Goal: Task Accomplishment & Management: Complete application form

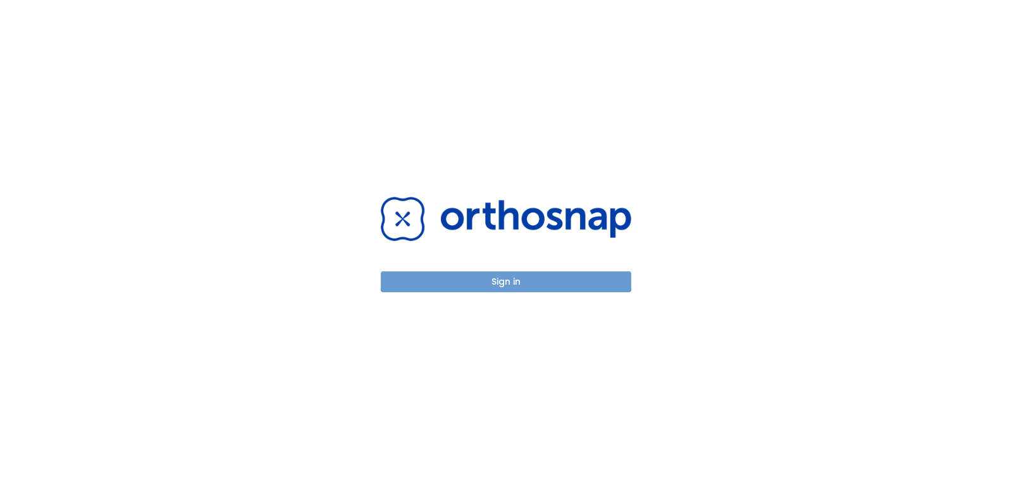
click at [537, 280] on button "Sign in" at bounding box center [506, 281] width 251 height 21
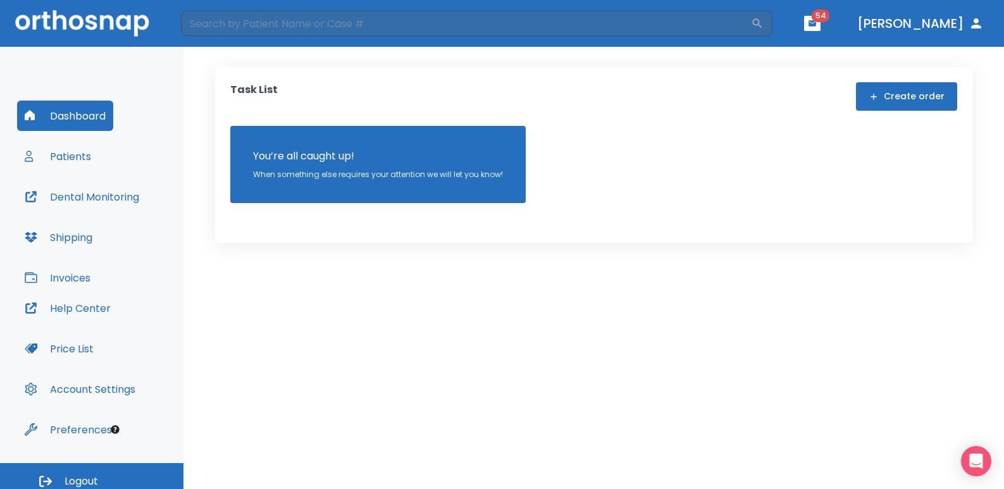
click at [75, 159] on button "Patients" at bounding box center [58, 156] width 82 height 30
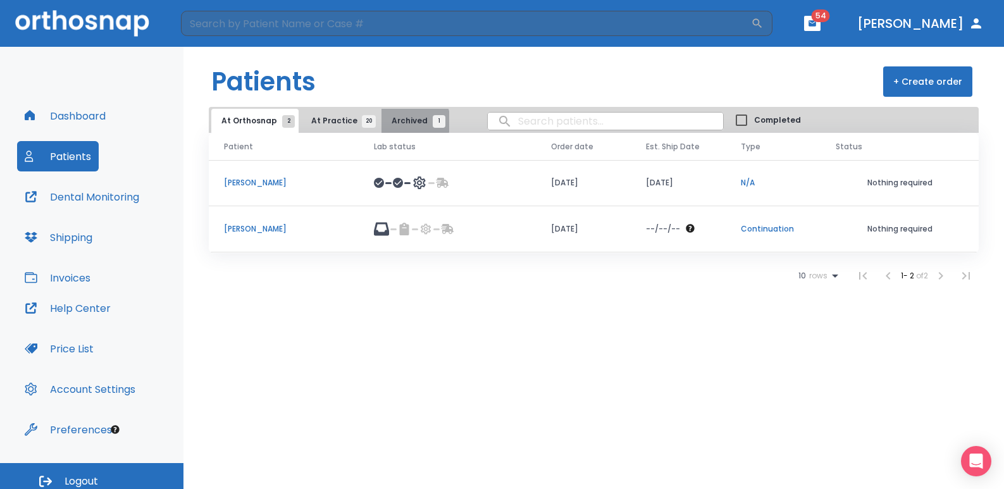
click at [402, 121] on span "Archived 1" at bounding box center [415, 120] width 47 height 11
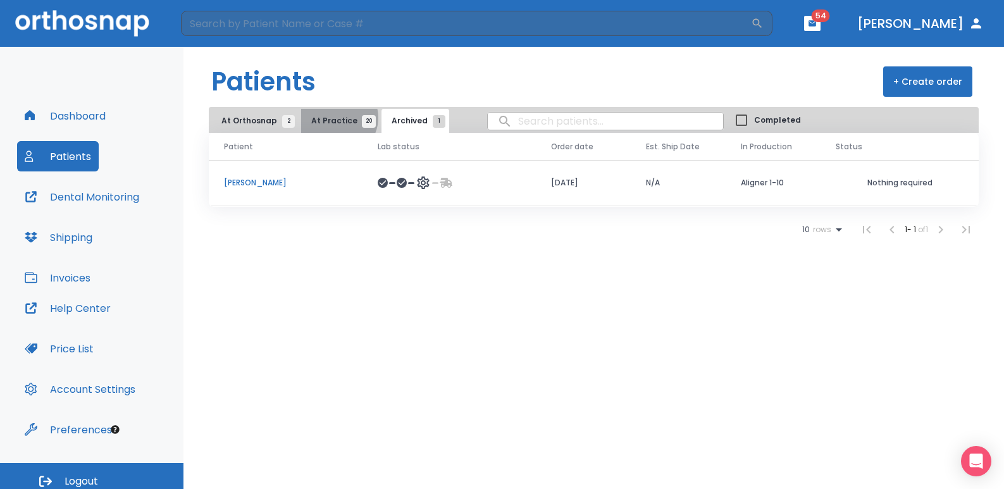
click at [333, 118] on span "At Practice 20" at bounding box center [340, 120] width 58 height 11
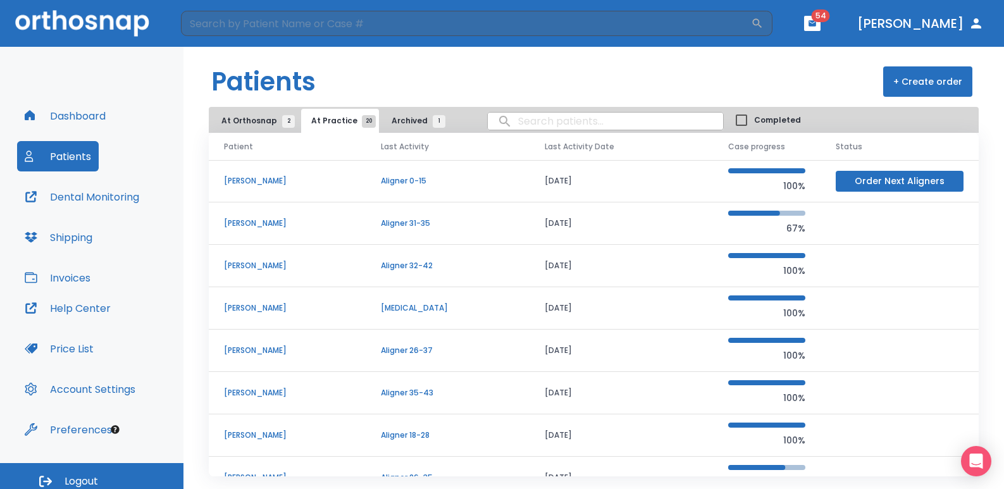
click at [248, 178] on p "[PERSON_NAME]" at bounding box center [287, 180] width 127 height 11
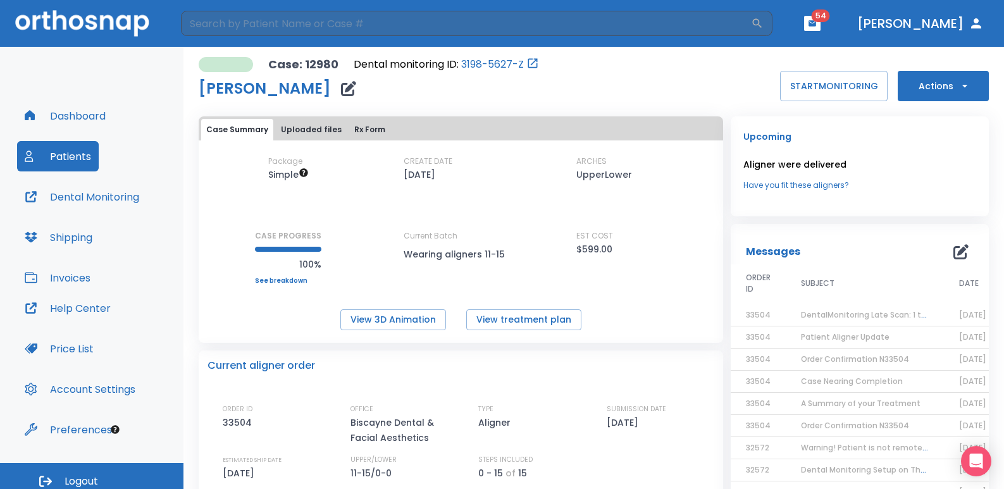
click at [964, 90] on button "Actions" at bounding box center [943, 86] width 91 height 30
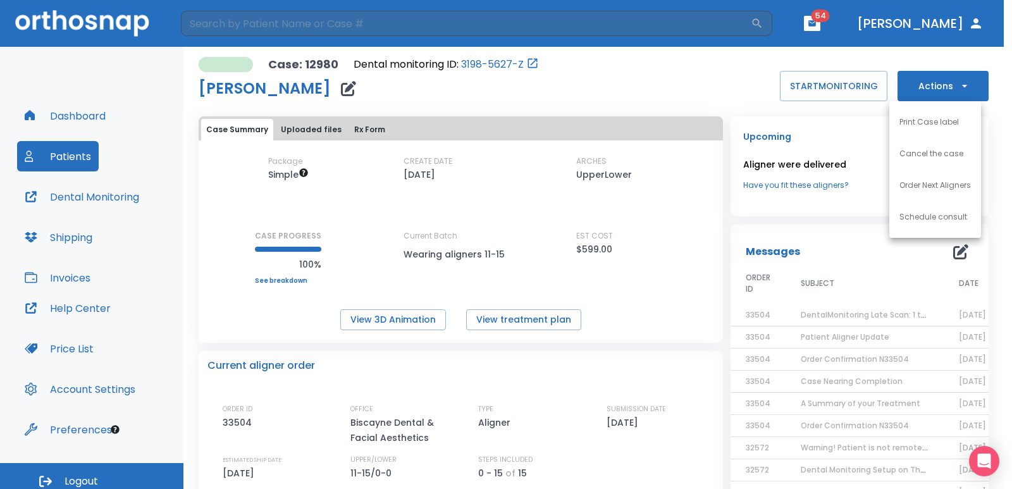
click at [367, 124] on div at bounding box center [506, 244] width 1012 height 489
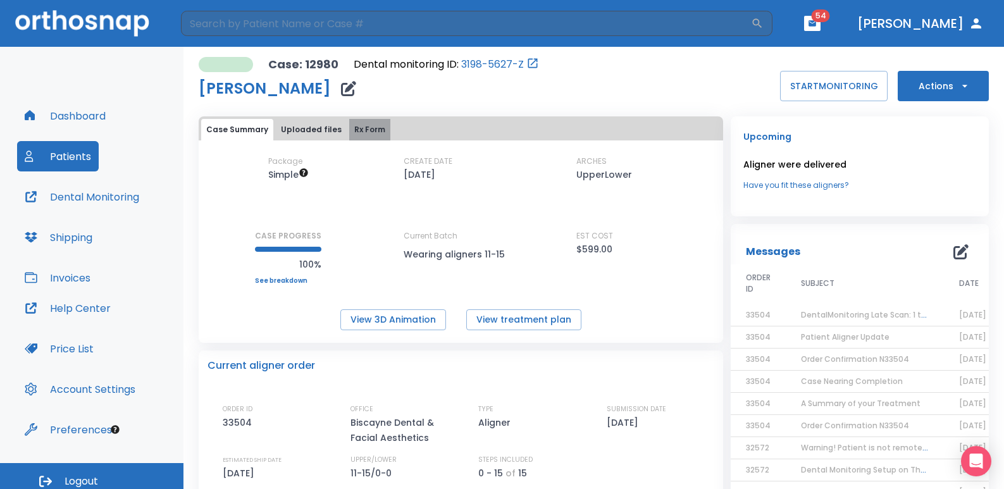
click at [361, 128] on button "Rx Form" at bounding box center [369, 130] width 41 height 22
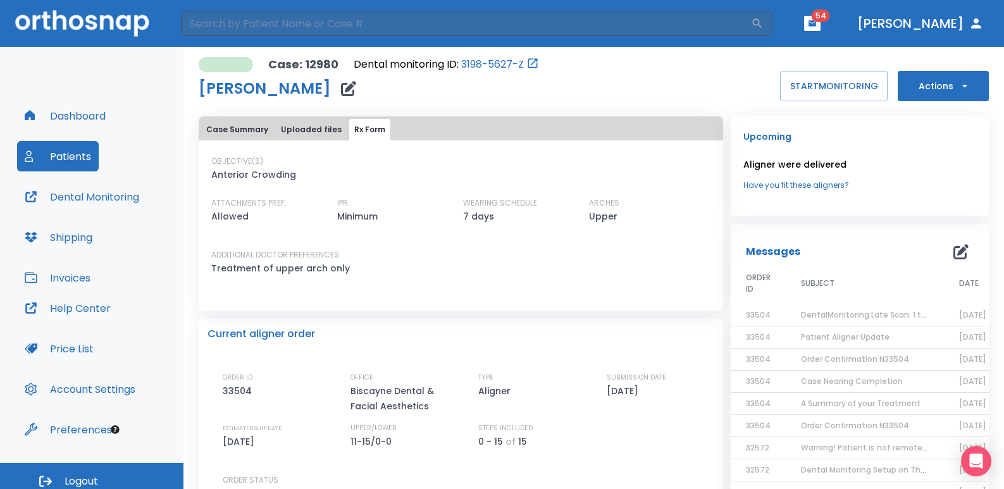
click at [959, 84] on icon "button" at bounding box center [965, 86] width 13 height 13
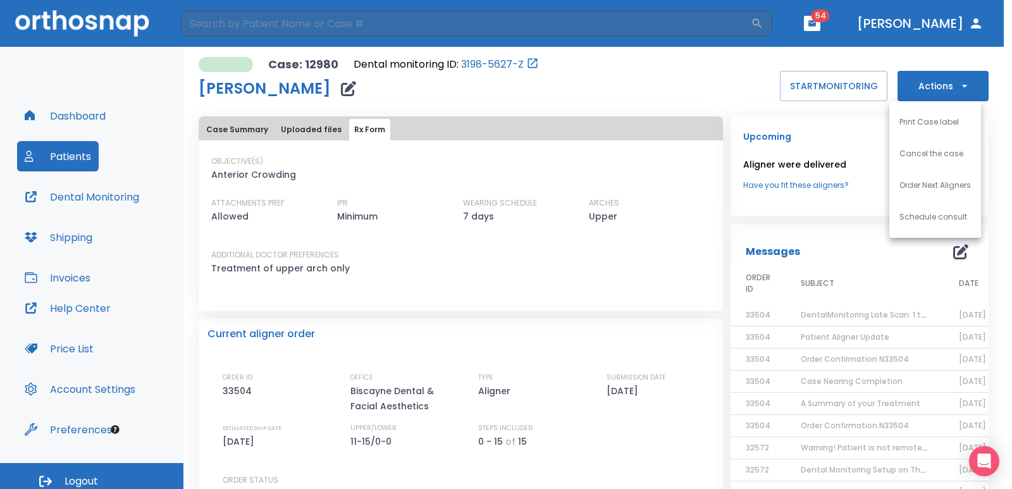
click at [956, 185] on p "Order Next Aligners" at bounding box center [935, 185] width 71 height 11
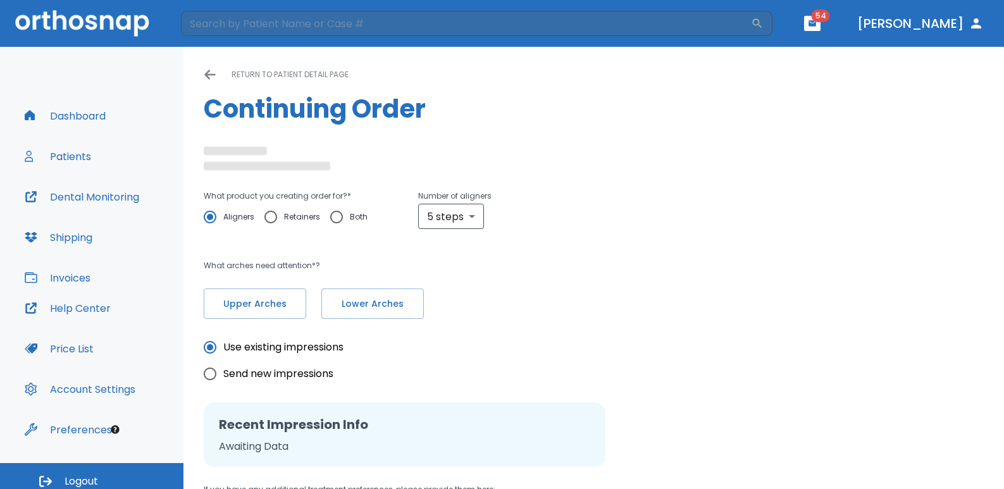
radio input "false"
radio input "true"
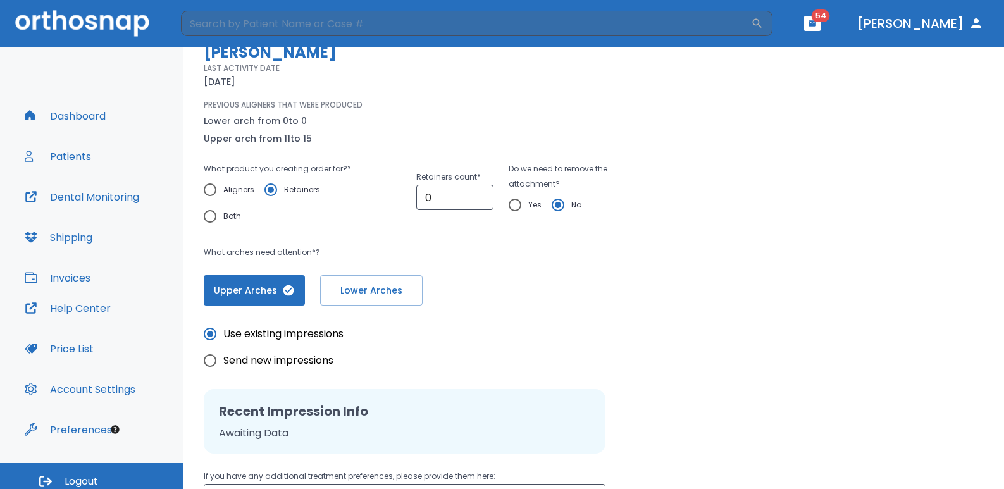
scroll to position [142, 0]
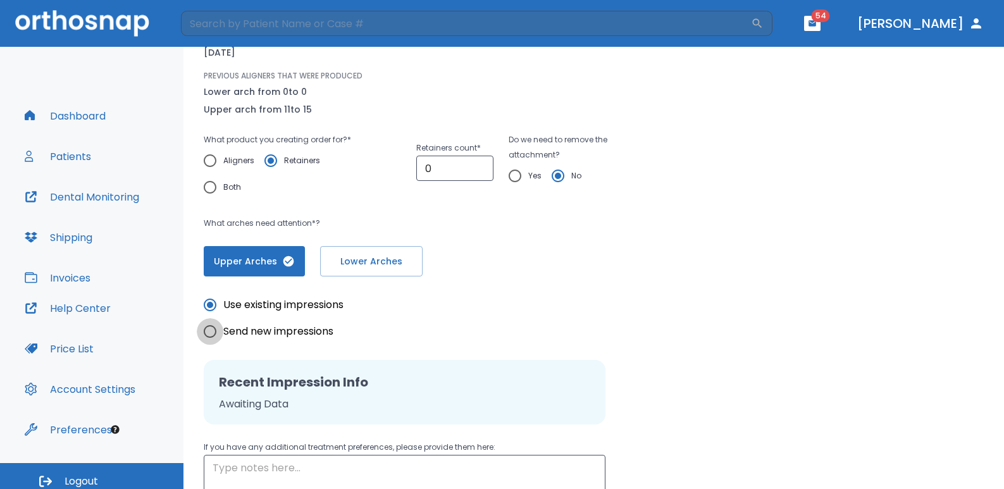
click at [210, 335] on input "Send new impressions" at bounding box center [210, 331] width 27 height 27
radio input "true"
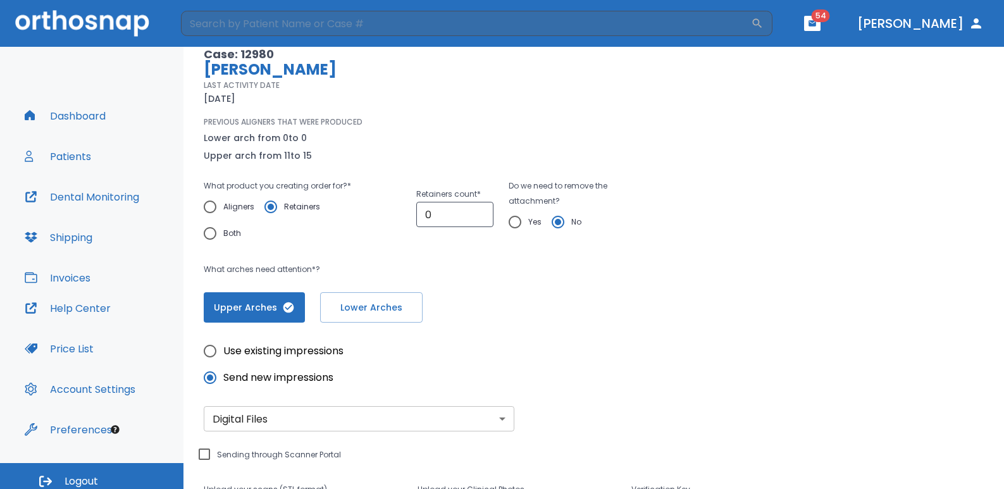
scroll to position [79, 0]
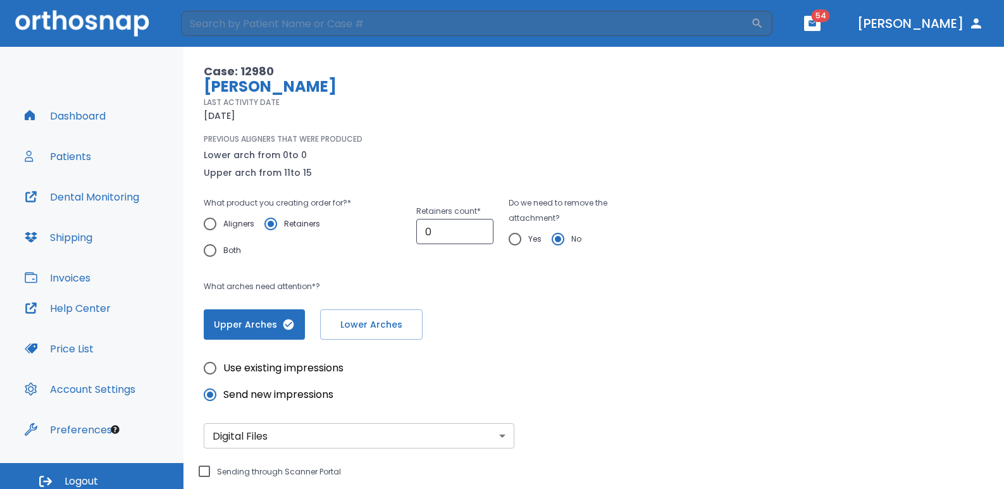
click at [211, 225] on input "Aligners" at bounding box center [210, 224] width 27 height 27
radio input "true"
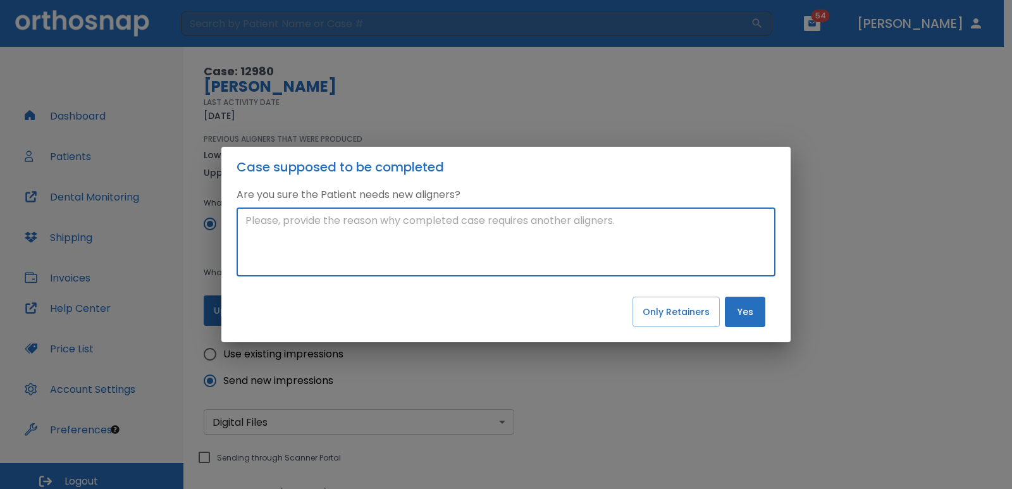
click at [413, 239] on textarea at bounding box center [505, 242] width 521 height 58
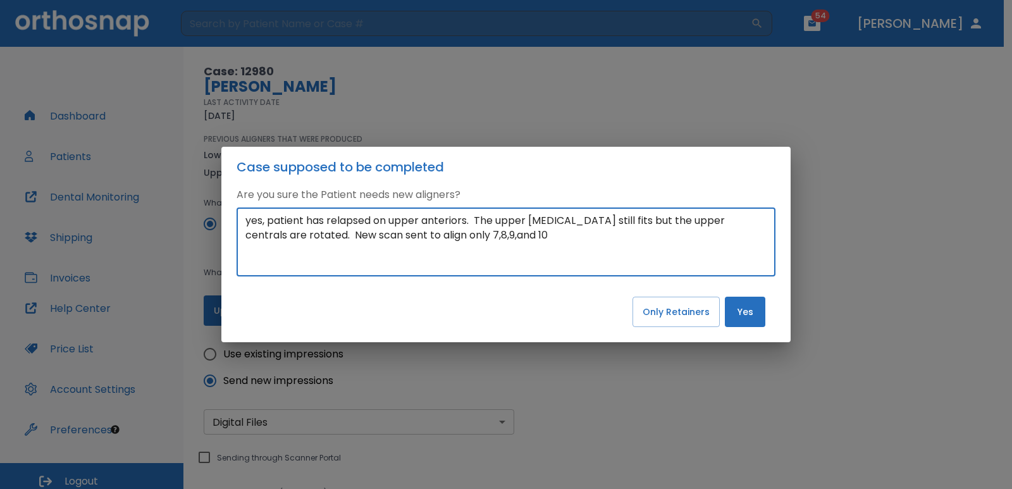
type textarea "yes, patient has relapsed on upper anteriors. The upper [MEDICAL_DATA] still fi…"
click at [745, 317] on button "Yes" at bounding box center [745, 312] width 40 height 30
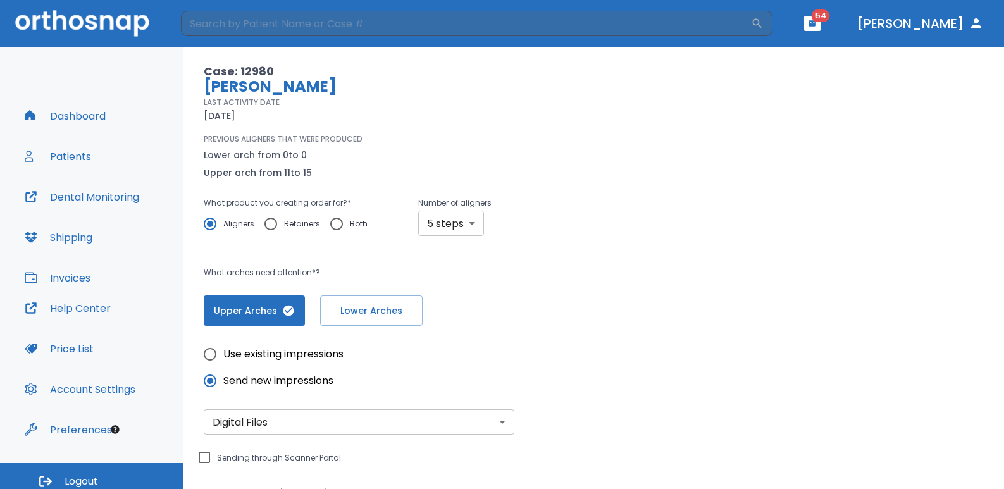
click at [469, 227] on body "​ 54 [PERSON_NAME] Dashboard Patients Dental Monitoring Shipping Invoices Help …" at bounding box center [502, 244] width 1004 height 489
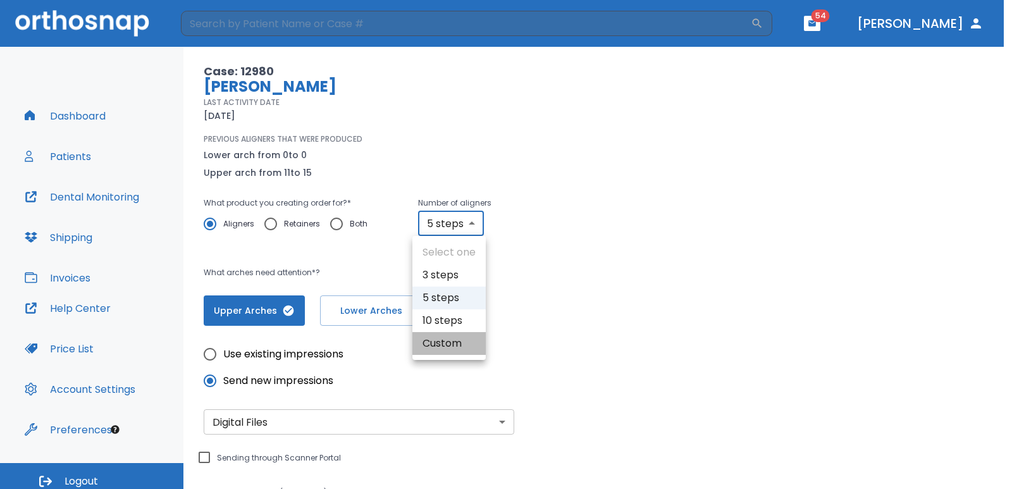
click at [456, 344] on li "Custom" at bounding box center [449, 343] width 73 height 23
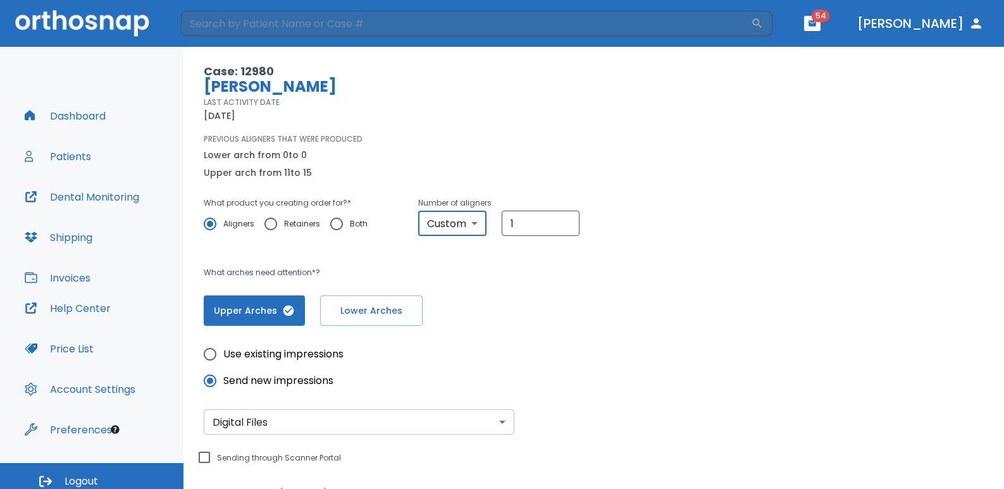
click at [475, 223] on body "​ 54 [PERSON_NAME] Dashboard Patients Dental Monitoring Shipping Invoices Help …" at bounding box center [502, 244] width 1004 height 489
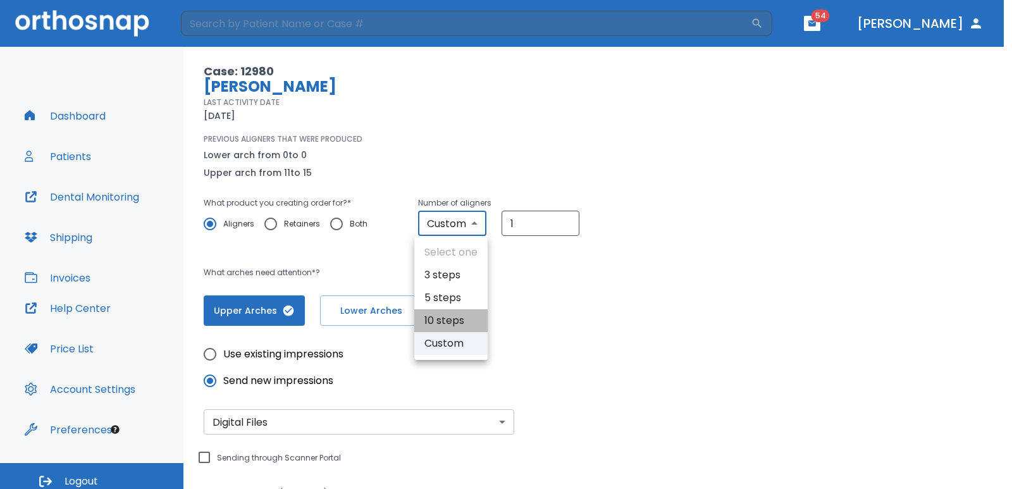
click at [453, 318] on li "10 steps" at bounding box center [450, 320] width 73 height 23
type input "10"
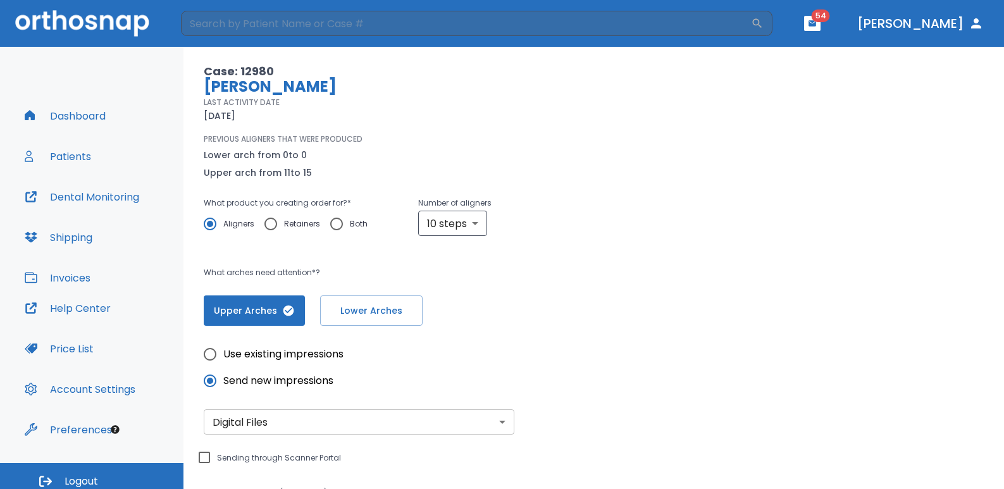
click at [481, 314] on div "Upper Arches Lower Arches" at bounding box center [431, 310] width 455 height 30
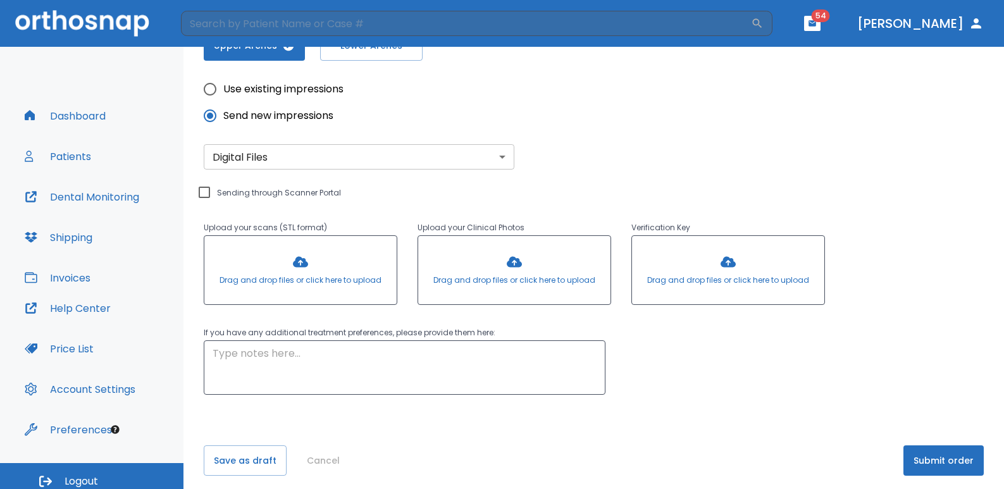
scroll to position [348, 0]
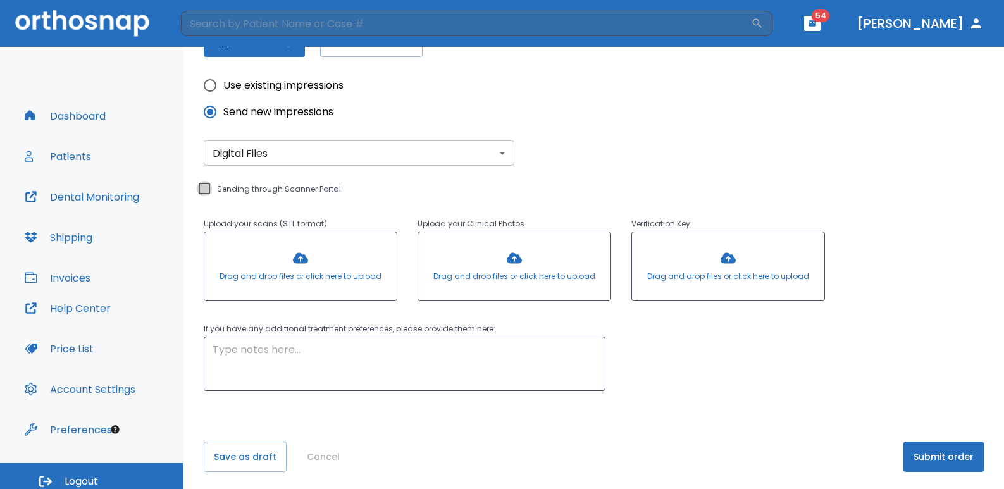
click at [206, 188] on input "Sending through Scanner Portal" at bounding box center [204, 188] width 15 height 15
checkbox input "true"
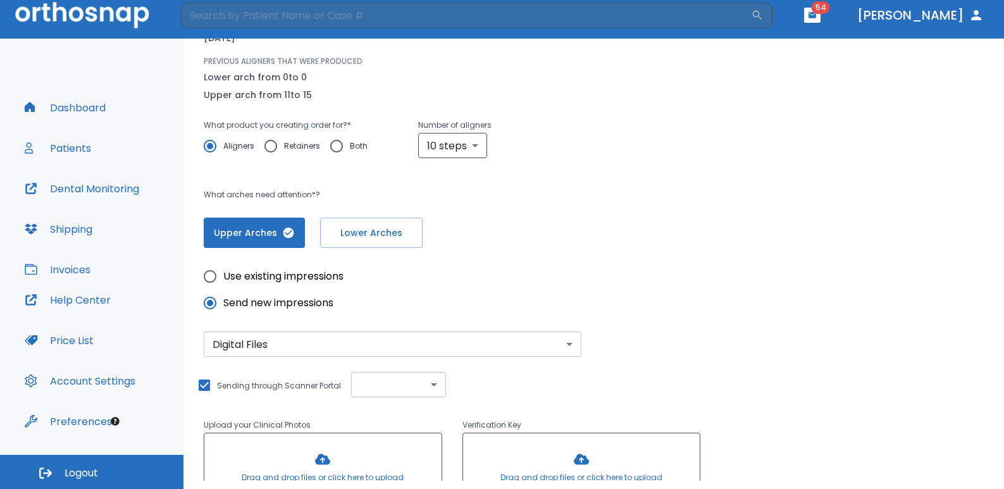
scroll to position [0, 0]
